Goal: Transaction & Acquisition: Purchase product/service

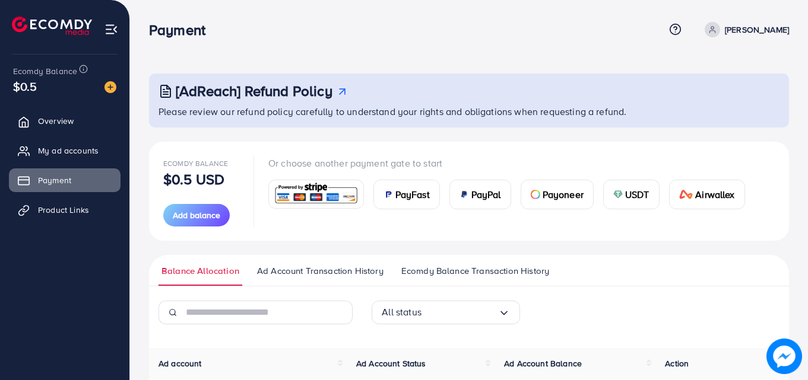
click at [392, 201] on div "PayFast" at bounding box center [406, 194] width 65 height 28
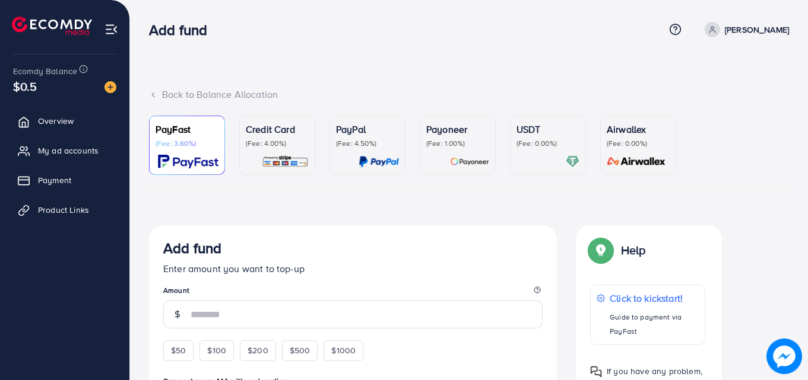
click at [446, 128] on p "Payoneer" at bounding box center [457, 129] width 63 height 14
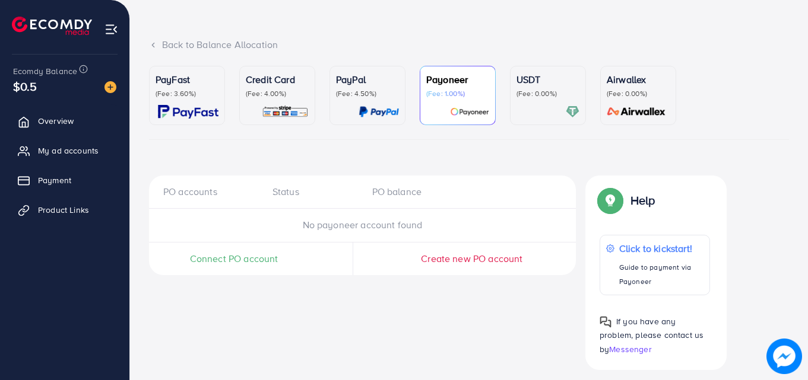
scroll to position [59, 0]
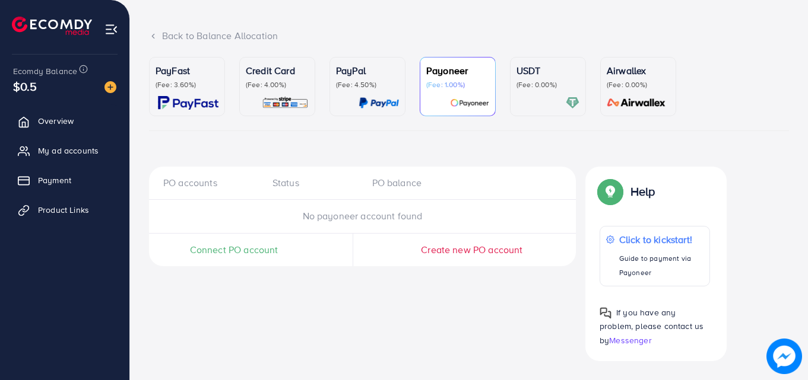
click at [607, 87] on p "(Fee: 0.00%)" at bounding box center [637, 84] width 63 height 9
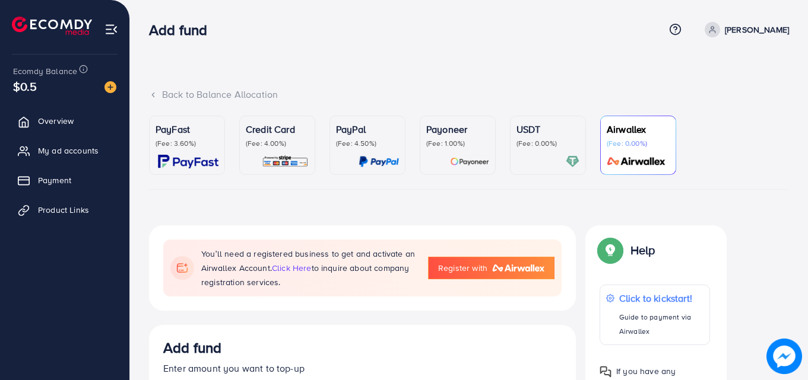
click at [75, 21] on img at bounding box center [52, 26] width 80 height 18
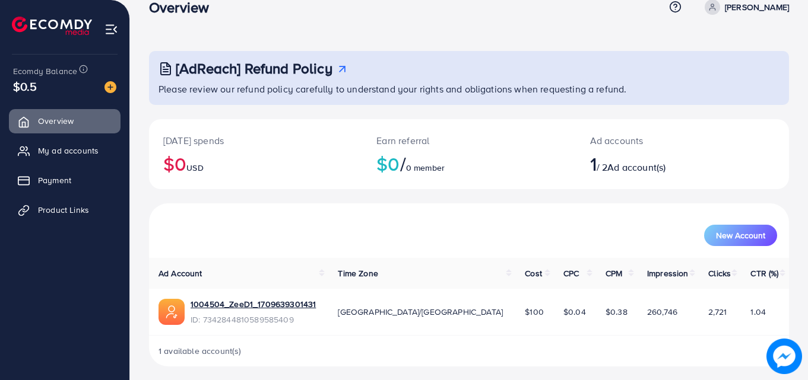
scroll to position [28, 0]
